Goal: Find specific page/section: Find specific page/section

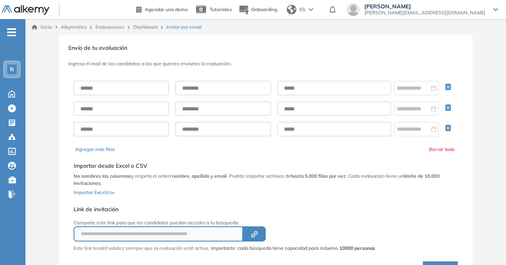
click at [33, 12] on img at bounding box center [26, 10] width 48 height 10
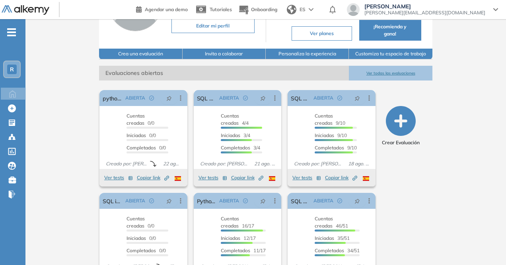
click at [392, 67] on button "Ver todas las evaluaciones" at bounding box center [390, 73] width 83 height 15
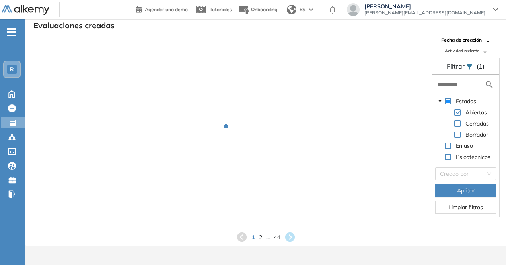
scroll to position [19, 0]
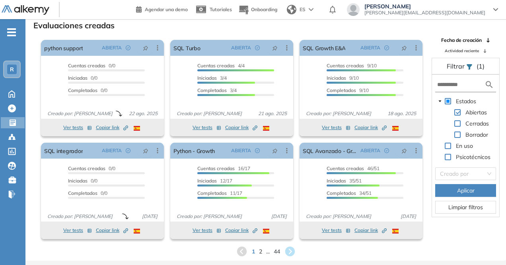
click at [263, 249] on div "1 2 ... 44" at bounding box center [266, 251] width 468 height 12
click at [261, 249] on span "2" at bounding box center [261, 250] width 4 height 9
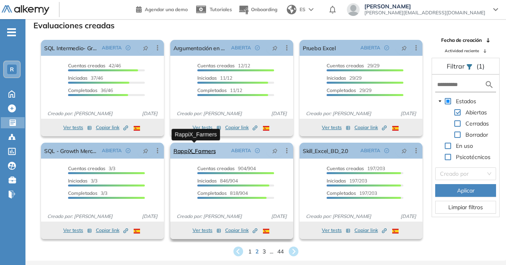
click at [204, 150] on link "RappiX_Farmers" at bounding box center [195, 151] width 42 height 16
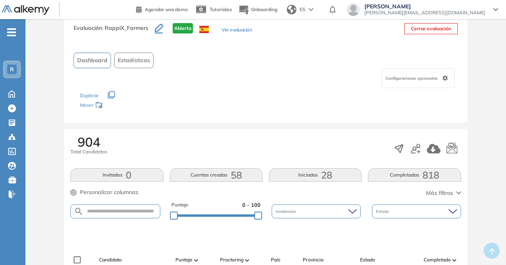
scroll to position [33, 0]
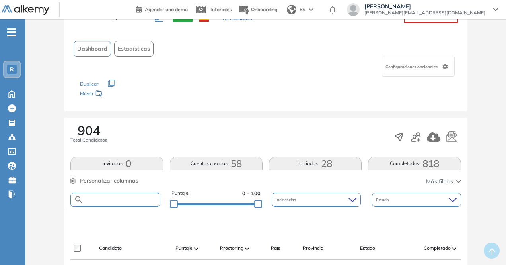
click at [139, 199] on input "text" at bounding box center [122, 200] width 76 height 6
paste input "**********"
type input "**********"
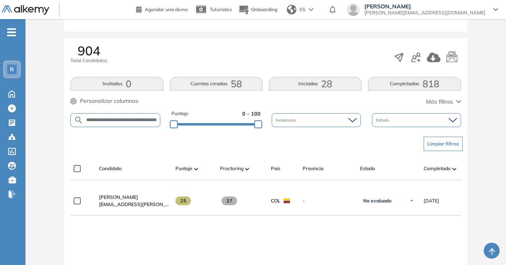
scroll to position [0, 0]
